Goal: Information Seeking & Learning: Check status

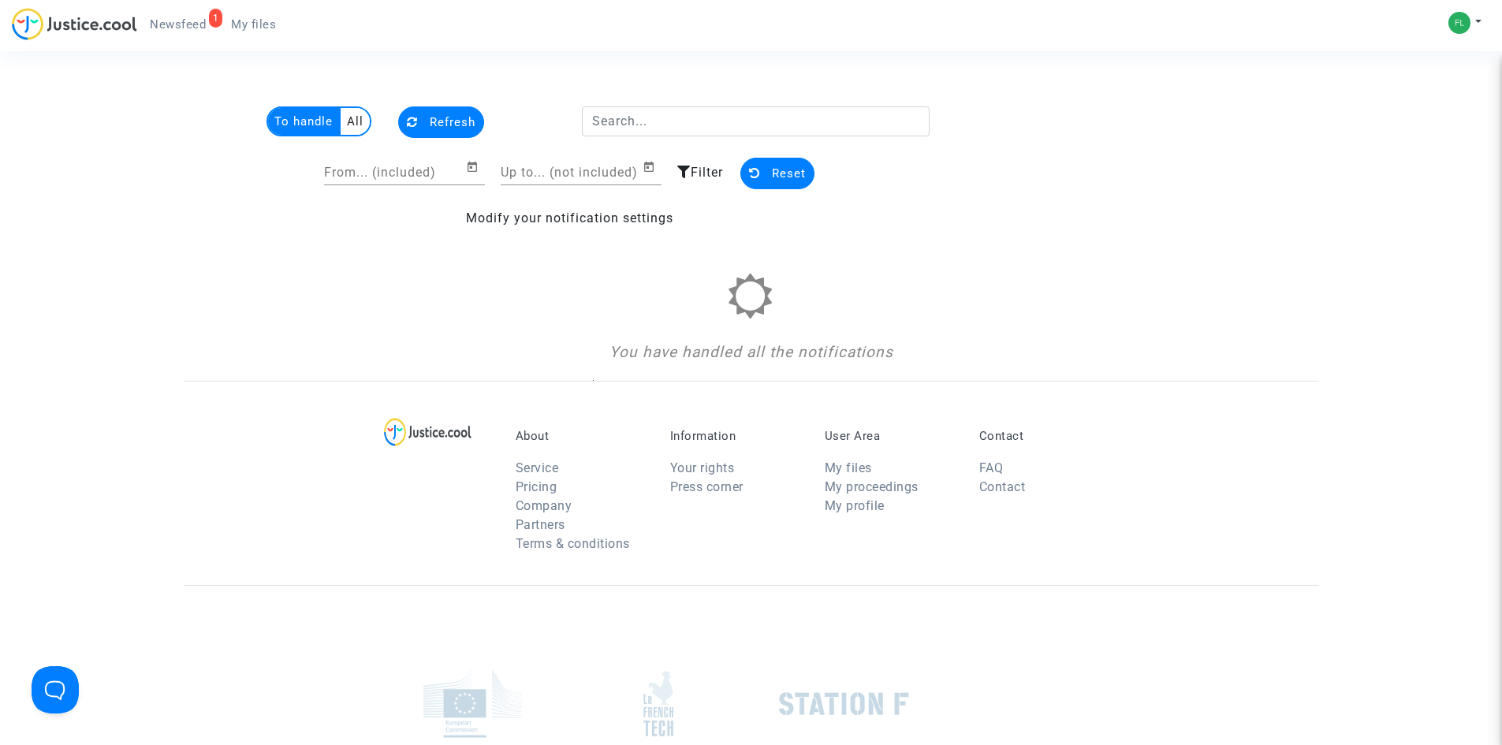
click at [186, 22] on span "Newsfeed" at bounding box center [178, 24] width 56 height 14
click at [181, 21] on span "Newsfeed" at bounding box center [178, 24] width 56 height 14
click at [765, 163] on button "Reset" at bounding box center [778, 174] width 74 height 32
click at [355, 124] on multi-toggle-item "All" at bounding box center [355, 121] width 29 height 27
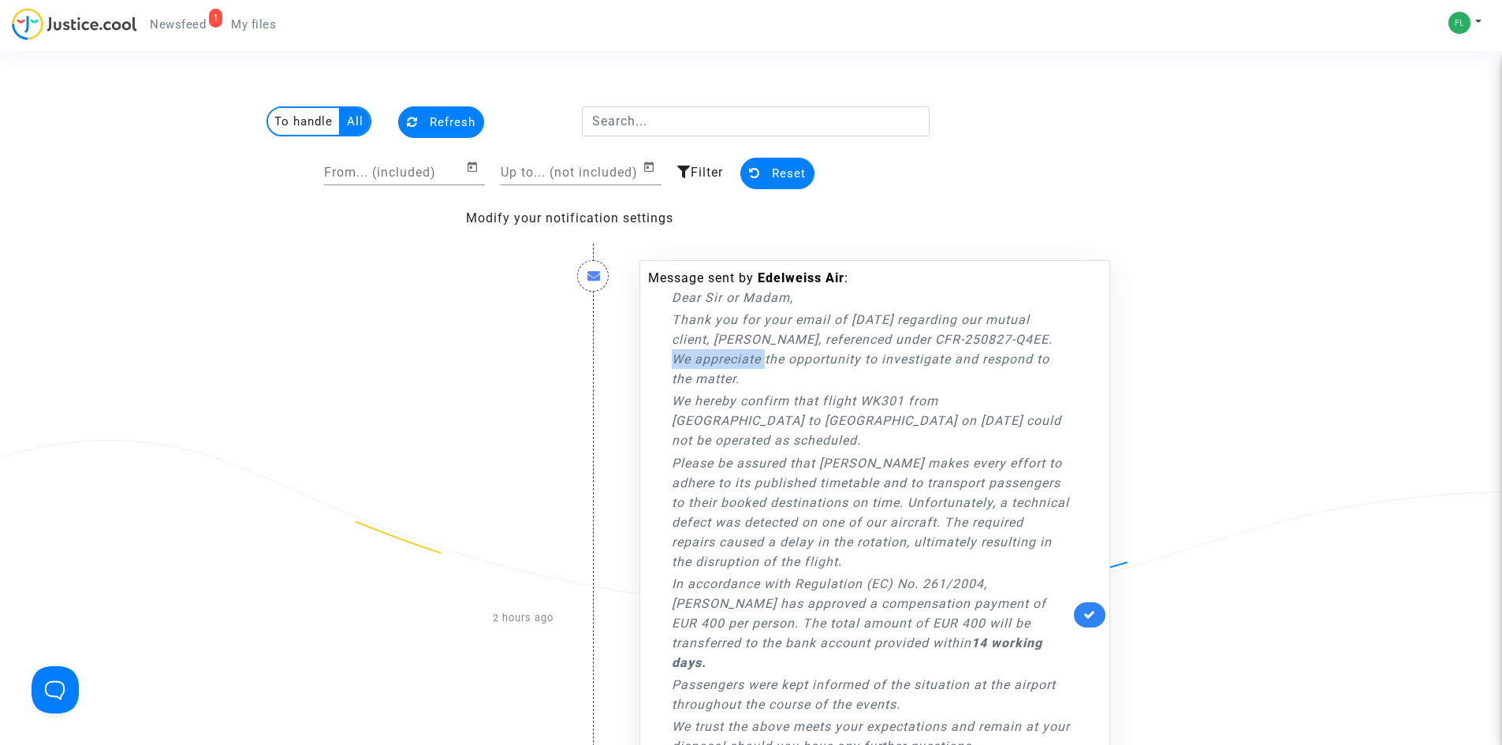
drag, startPoint x: 1016, startPoint y: 338, endPoint x: 758, endPoint y: 364, distance: 259.2
click at [758, 364] on p "Thank you for your email of [DATE] regarding our mutual client, [PERSON_NAME], …" at bounding box center [871, 349] width 398 height 79
copy p "CFR-250827-Q4EE"
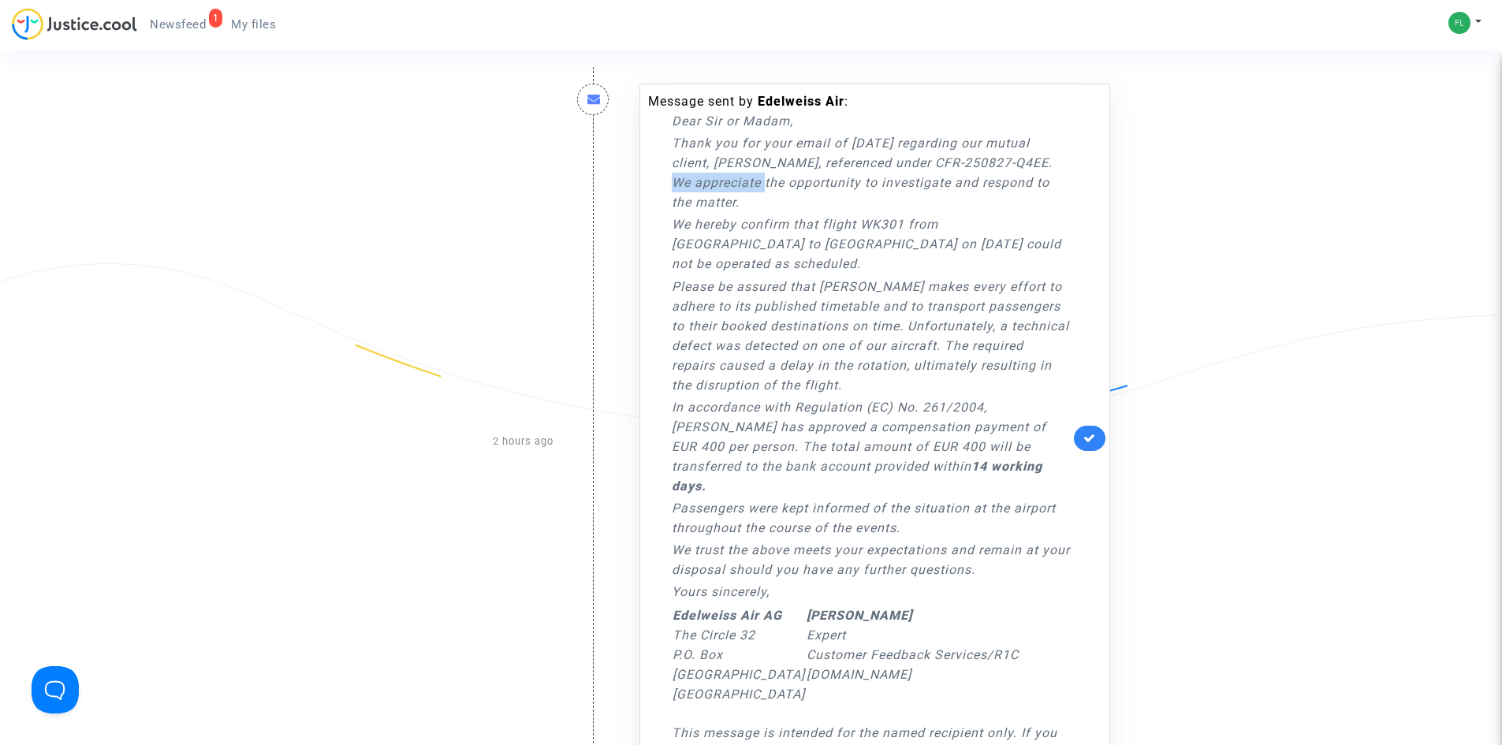
scroll to position [158, 0]
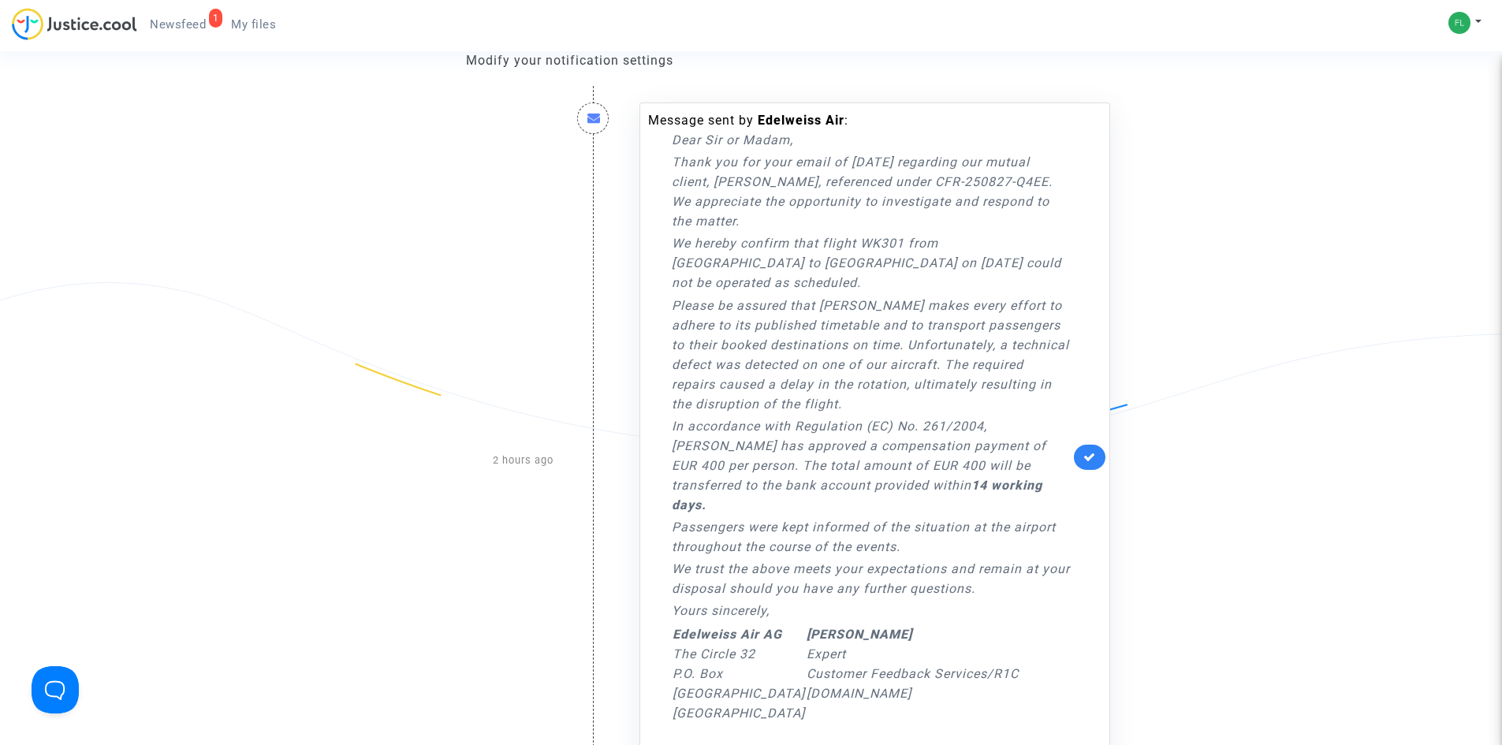
click at [867, 210] on p "Thank you for your email of [DATE] regarding our mutual client, [PERSON_NAME], …" at bounding box center [871, 191] width 398 height 79
click at [722, 336] on p "Please be assured that [PERSON_NAME] makes every effort to adhere to its publis…" at bounding box center [871, 355] width 398 height 118
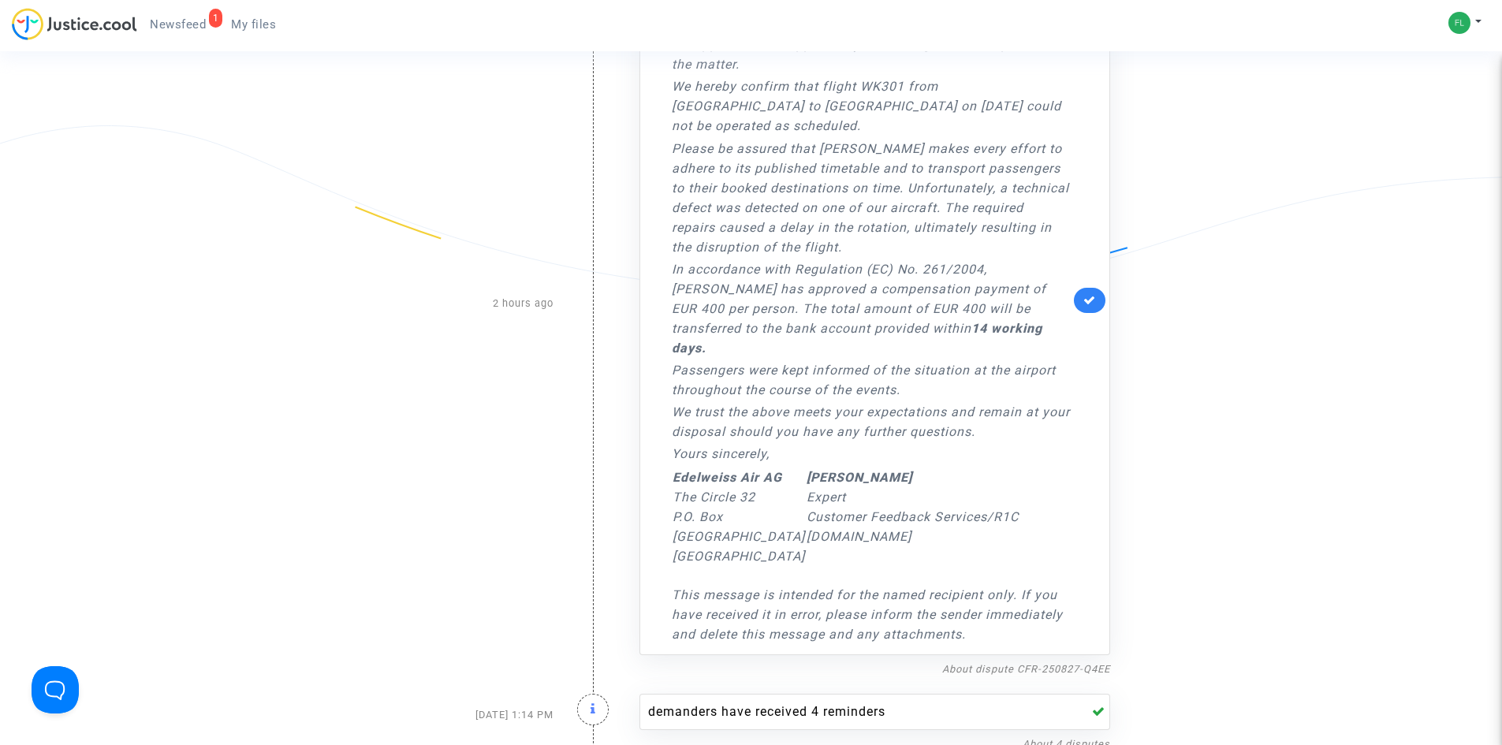
scroll to position [315, 0]
click at [1058, 663] on link "About dispute CFR-250827-Q4EE" at bounding box center [1027, 669] width 168 height 12
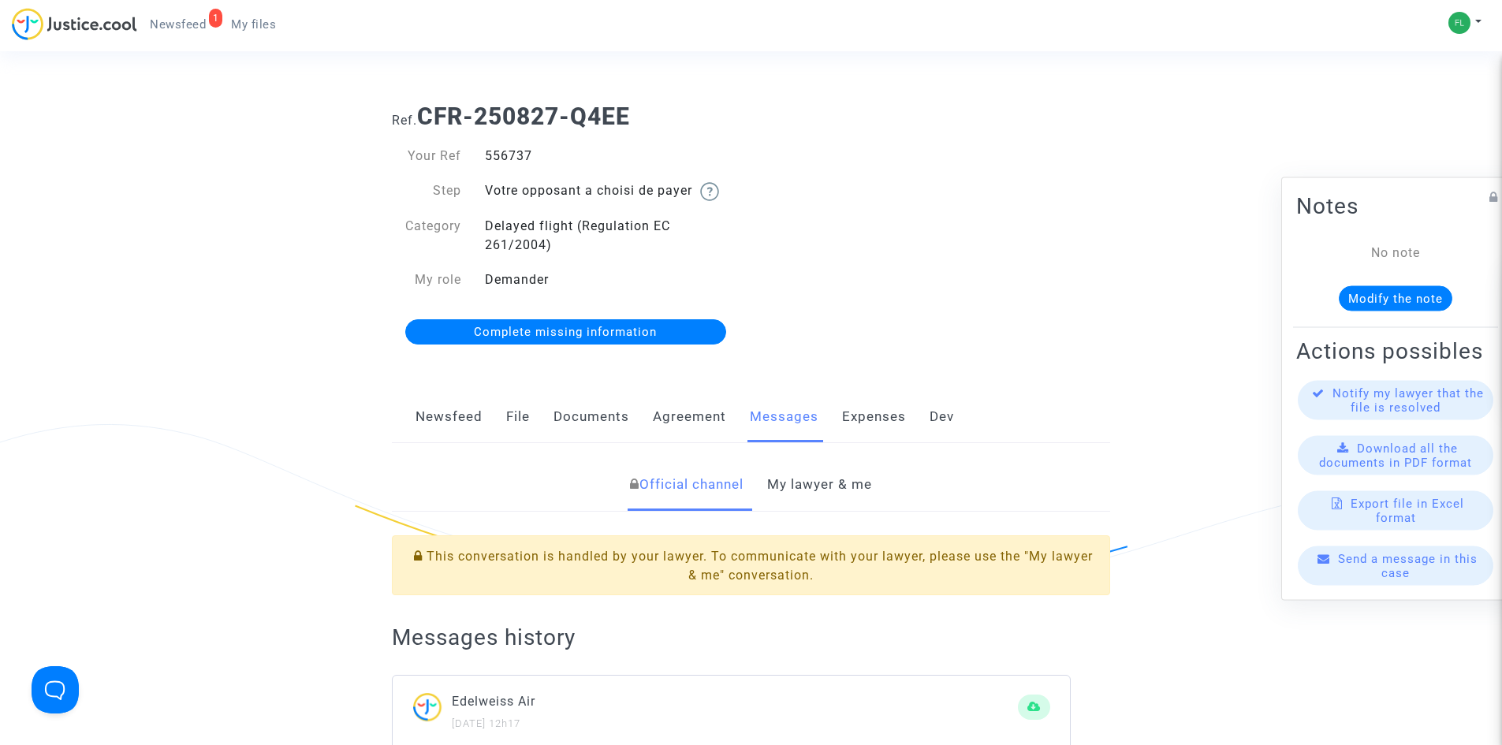
click at [197, 34] on link "1 Newsfeed" at bounding box center [177, 25] width 81 height 24
